Goal: Task Accomplishment & Management: Use online tool/utility

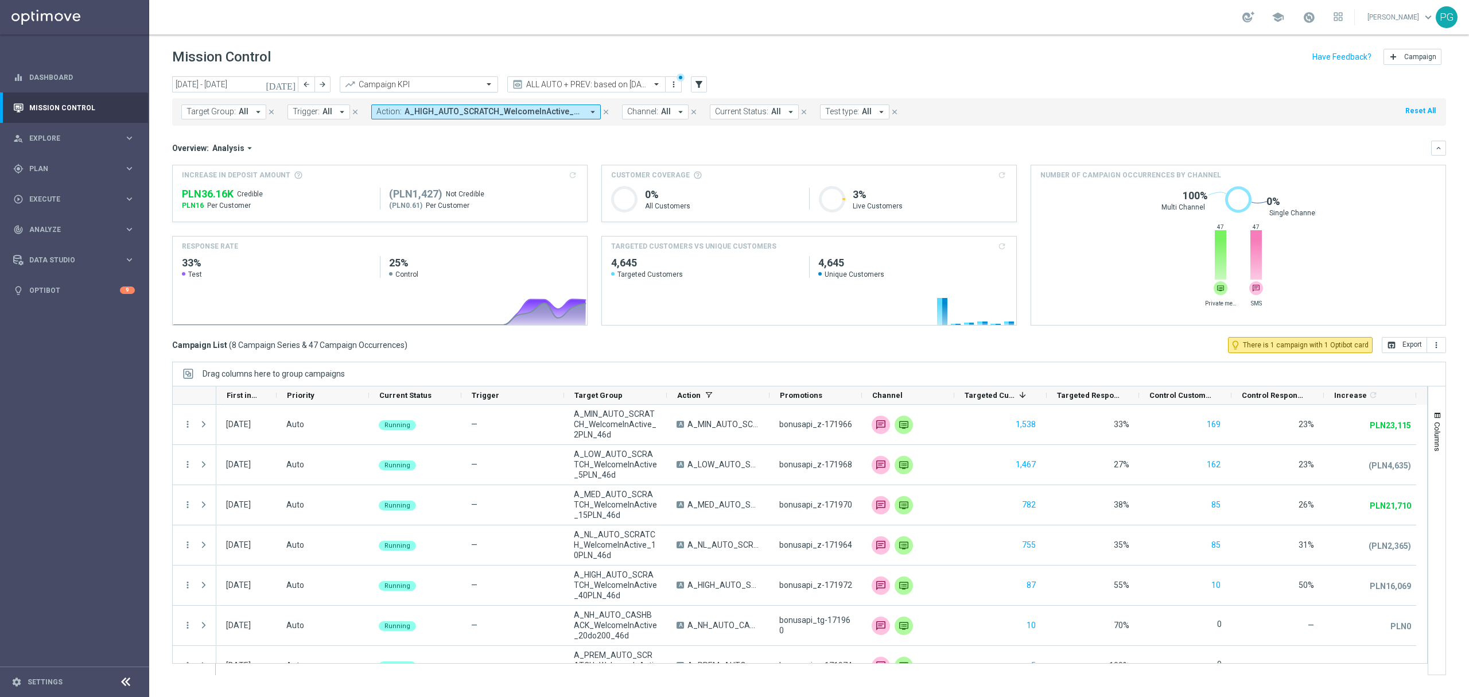
click at [379, 80] on div "Campaign KPI" at bounding box center [421, 84] width 125 height 9
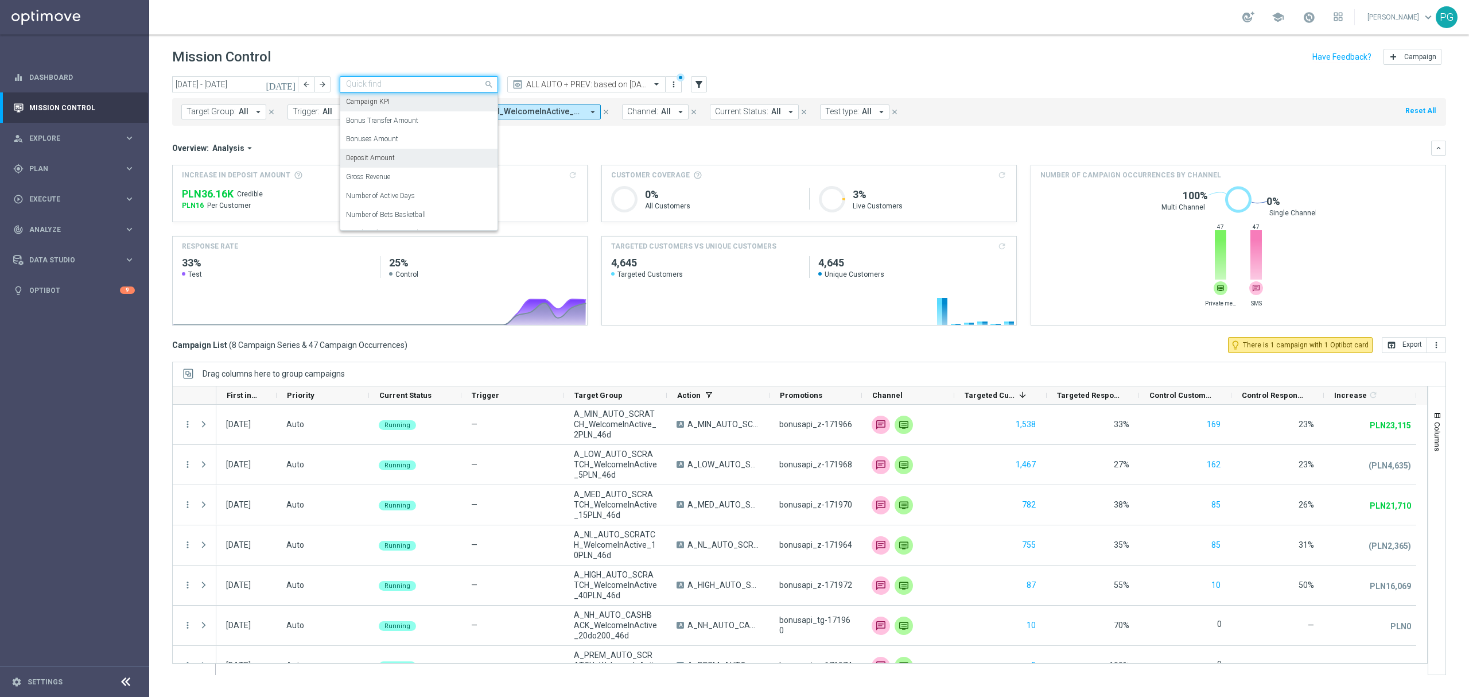
click at [407, 161] on div "Deposit Amount" at bounding box center [419, 158] width 146 height 19
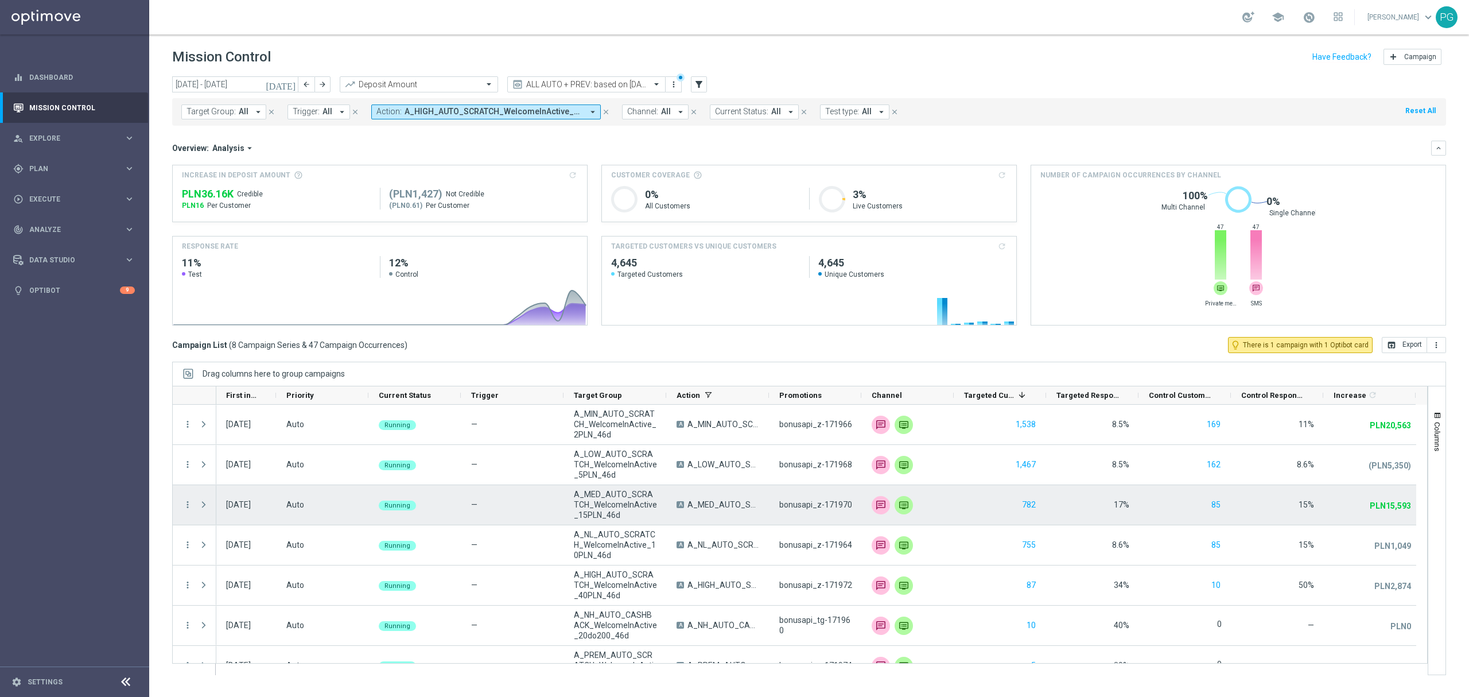
scroll to position [0, 1]
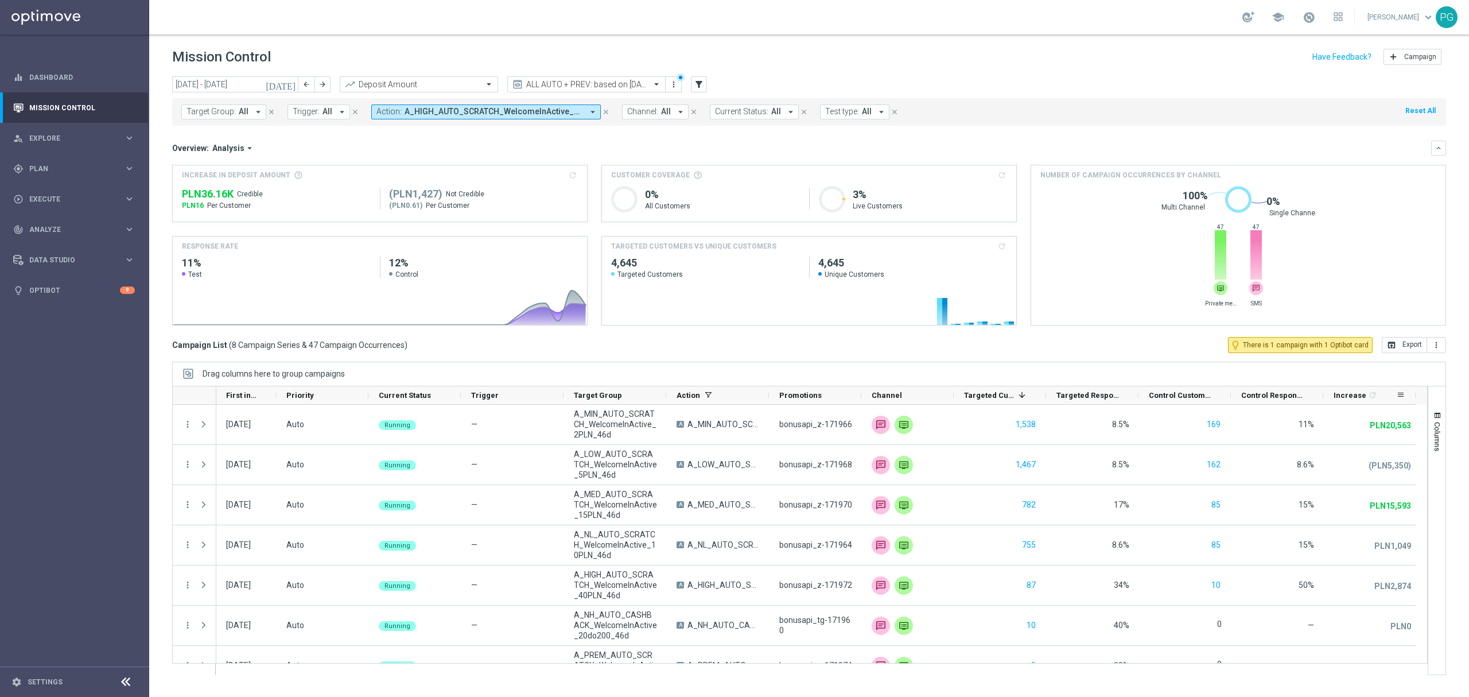
click at [1368, 395] on icon "refresh" at bounding box center [1372, 394] width 9 height 9
click at [1447, 420] on div "[DATE] [DATE] - [DATE] arrow_back arrow_forward Deposit Amount trending_up ALL …" at bounding box center [809, 381] width 1320 height 610
click at [547, 77] on div "ALL AUTO + PREV: based on [DATE]" at bounding box center [586, 84] width 158 height 16
click at [533, 199] on label "ALL PREV" at bounding box center [529, 196] width 30 height 10
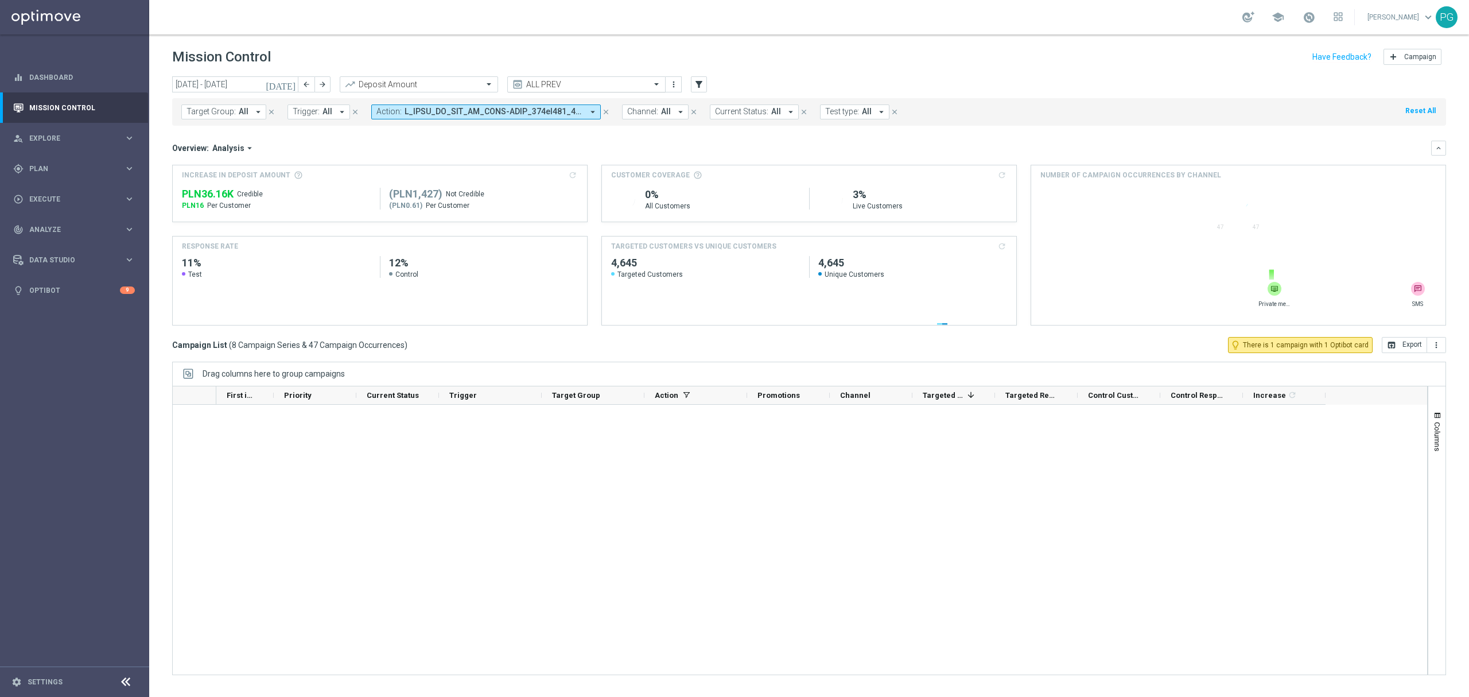
click at [552, 86] on input "text" at bounding box center [575, 85] width 123 height 10
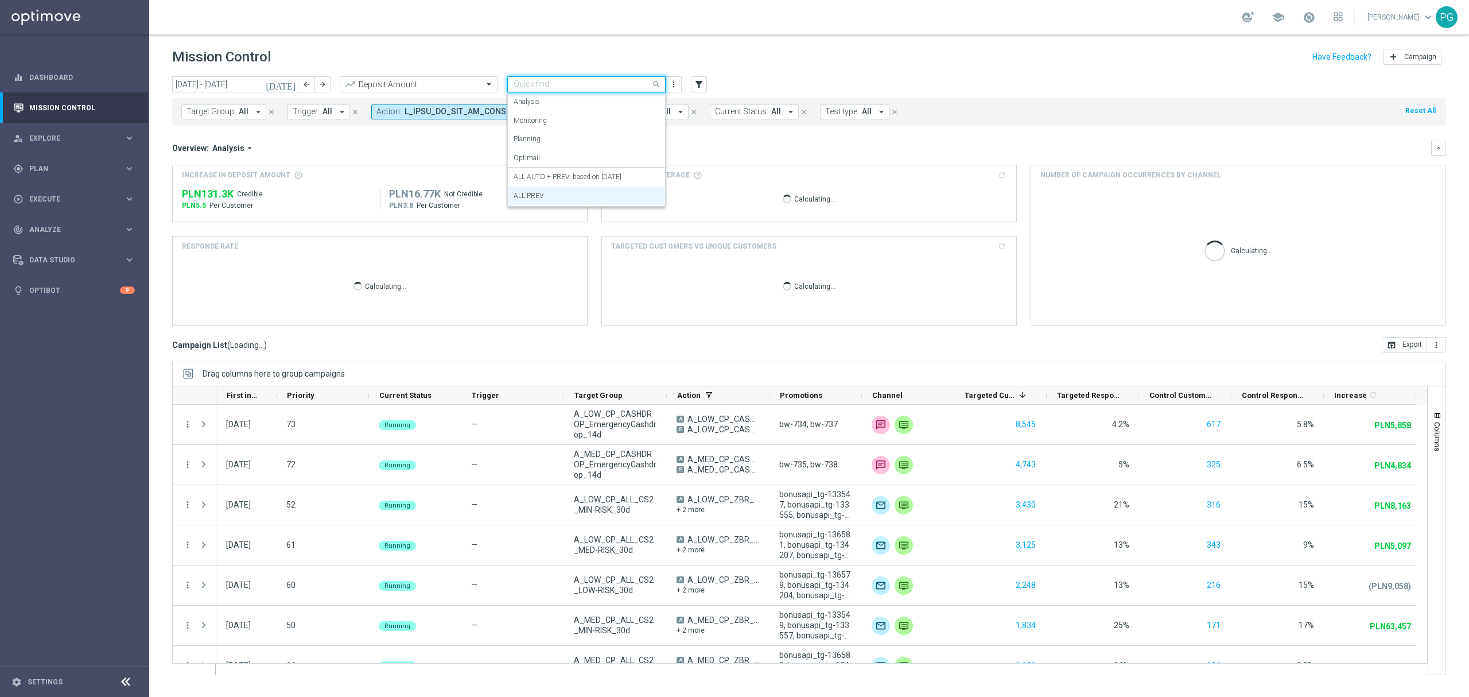
scroll to position [0, 0]
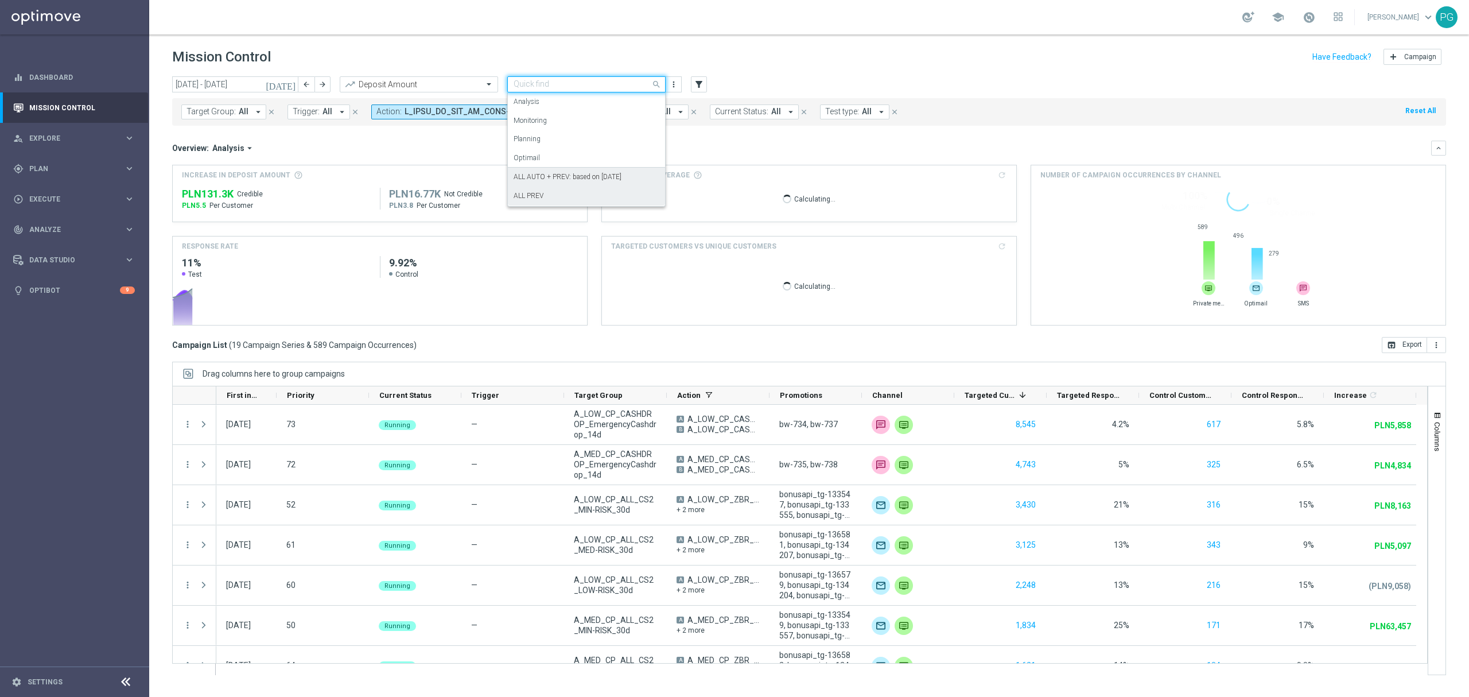
click at [551, 174] on label "ALL AUTO + PREV: based on [DATE]" at bounding box center [568, 177] width 108 height 10
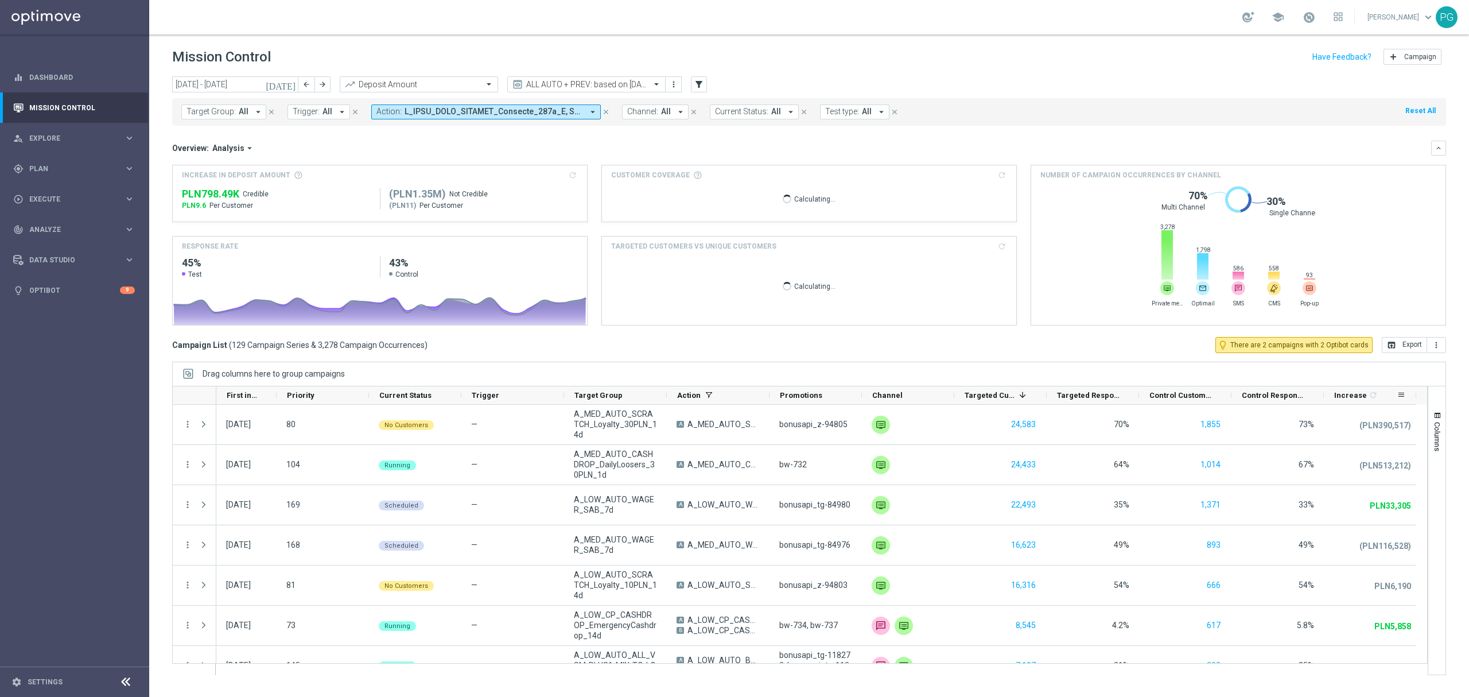
click at [1369, 395] on icon "refresh" at bounding box center [1373, 394] width 9 height 9
click at [1418, 345] on button "open_in_browser Export" at bounding box center [1404, 345] width 45 height 16
click at [1434, 347] on icon "more_vert" at bounding box center [1436, 344] width 9 height 9
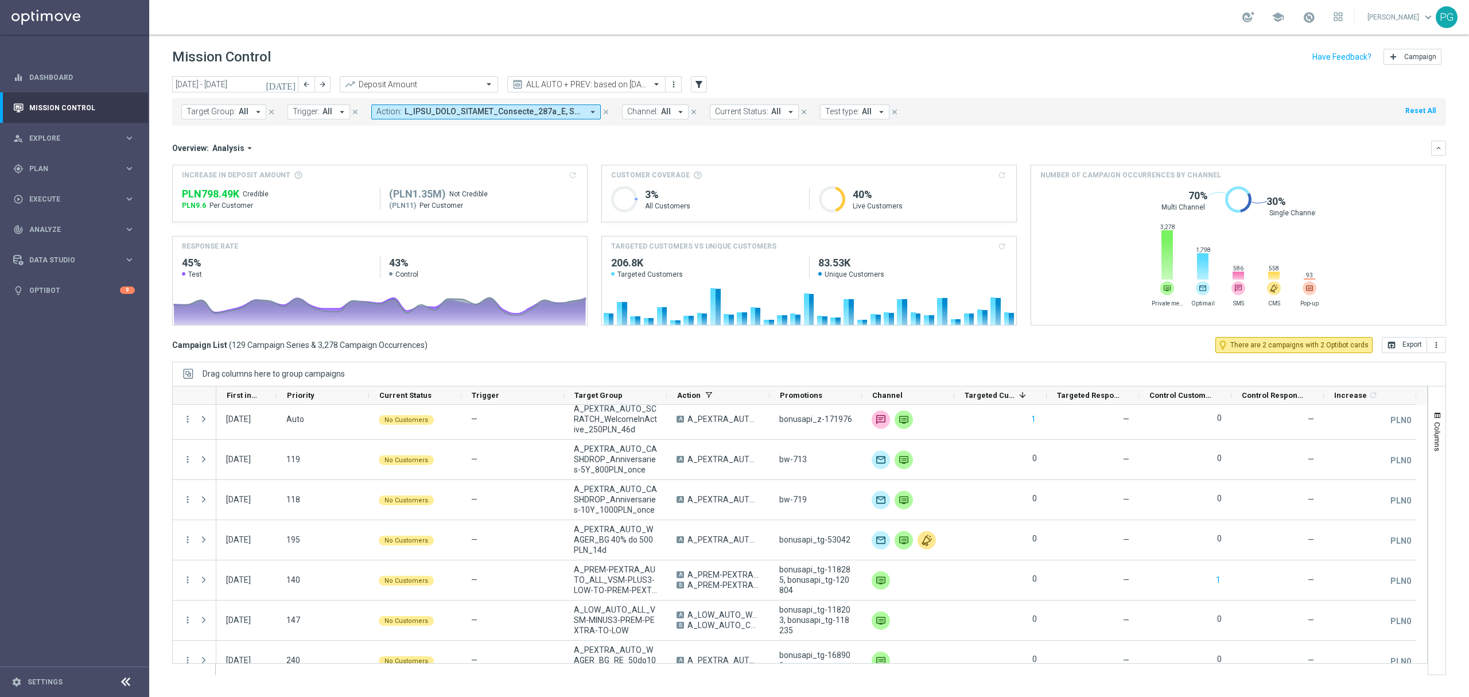
scroll to position [4906, 0]
